Goal: Information Seeking & Learning: Learn about a topic

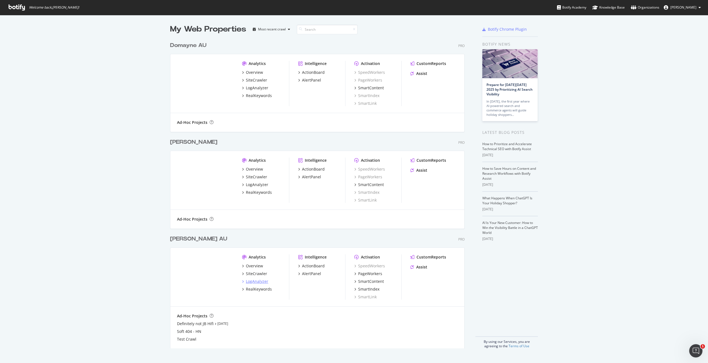
click at [253, 282] on div "LogAnalyzer" at bounding box center [257, 282] width 22 height 6
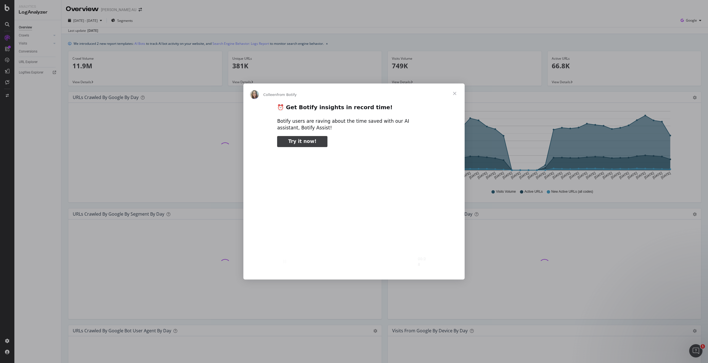
type input "581883"
click at [455, 94] on span "Close" at bounding box center [455, 94] width 20 height 20
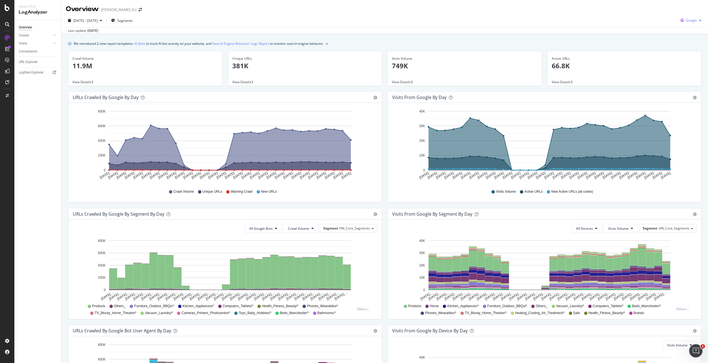
click at [686, 21] on span "Google" at bounding box center [691, 20] width 11 height 5
click at [677, 53] on span at bounding box center [675, 52] width 7 height 7
